Goal: Book appointment/travel/reservation

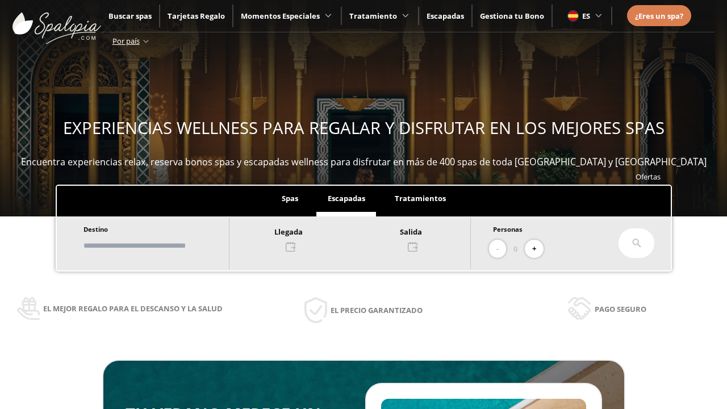
click at [160, 245] on input "text" at bounding box center [150, 246] width 141 height 20
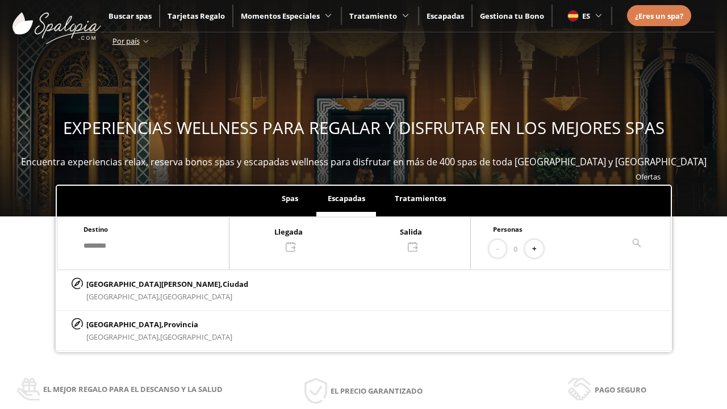
click at [361, 238] on div at bounding box center [349, 238] width 241 height 27
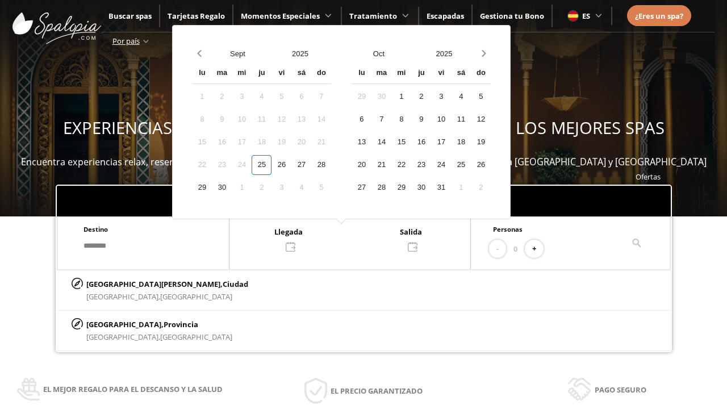
click at [311, 165] on div "27" at bounding box center [301, 165] width 20 height 20
click at [331, 165] on div "28" at bounding box center [321, 165] width 20 height 20
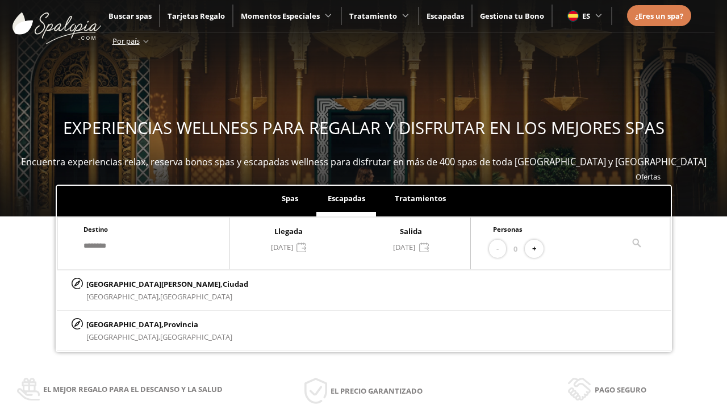
click at [538, 249] on button "+" at bounding box center [534, 249] width 19 height 19
click at [143, 283] on p "[GEOGRAPHIC_DATA][PERSON_NAME], [GEOGRAPHIC_DATA]" at bounding box center [167, 284] width 162 height 12
type input "**********"
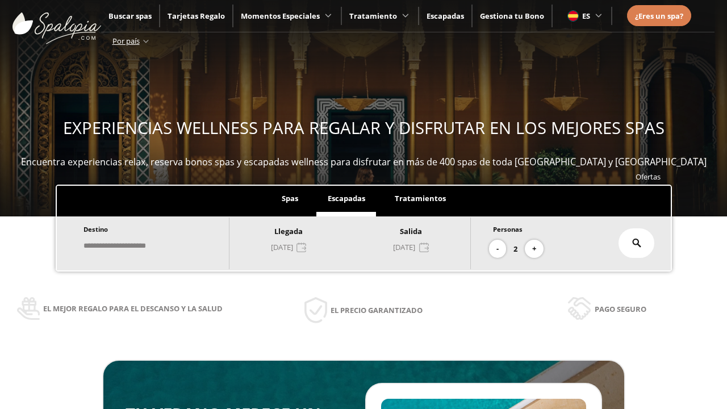
click at [637, 243] on icon at bounding box center [636, 242] width 9 height 9
